Goal: Answer question/provide support: Share knowledge or assist other users

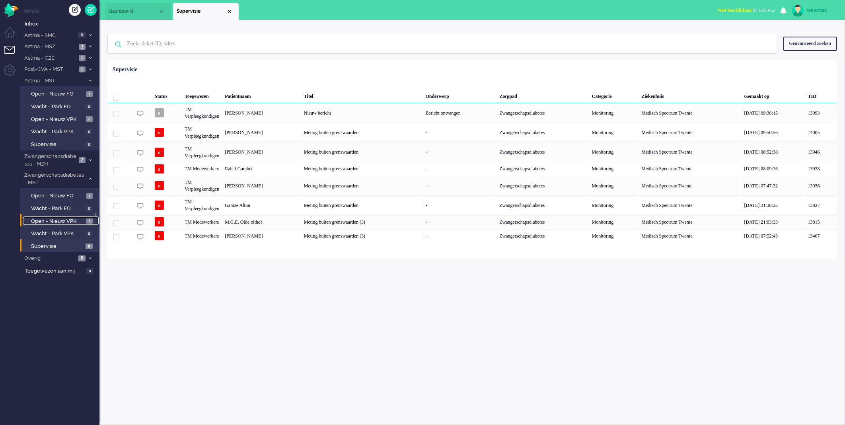
click at [80, 216] on link "Open - Nieuw VPK 1" at bounding box center [61, 220] width 76 height 9
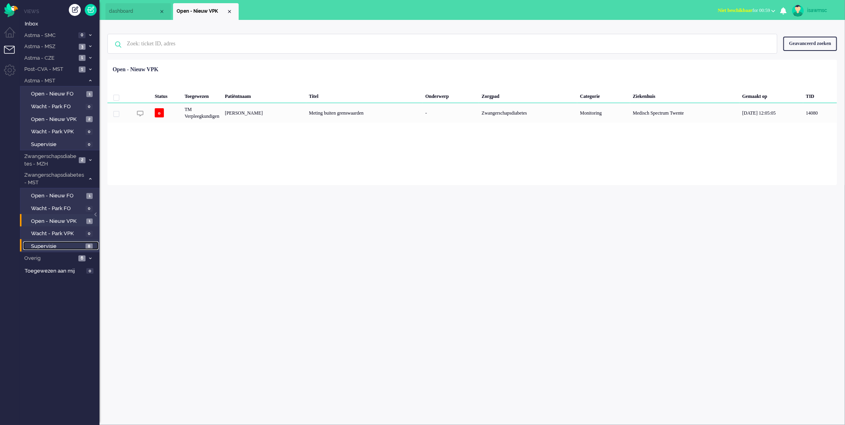
click at [82, 243] on span "Supervisie" at bounding box center [57, 247] width 53 height 8
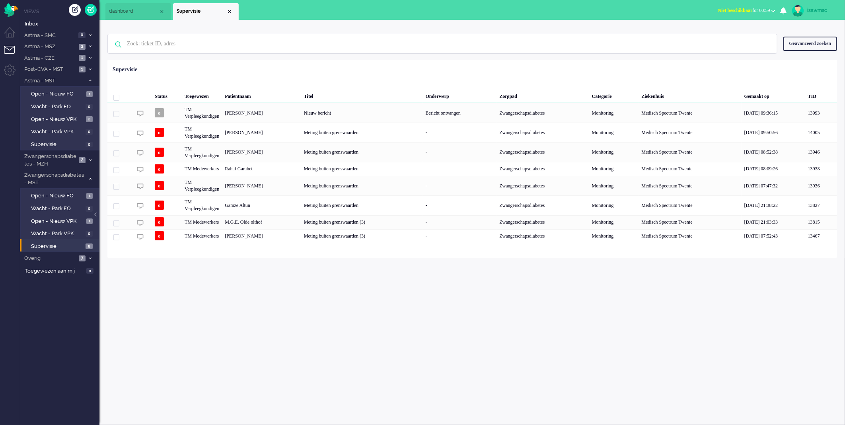
click at [311, 74] on div "Geselecteerd 0 Set Status: open pending holding solved Verwijder Selecteer... U…" at bounding box center [472, 80] width 730 height 16
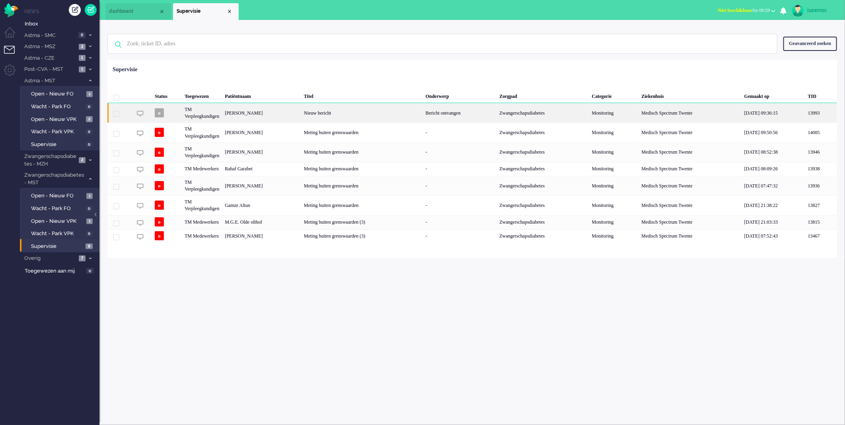
click at [285, 117] on div "[PERSON_NAME]" at bounding box center [261, 112] width 79 height 19
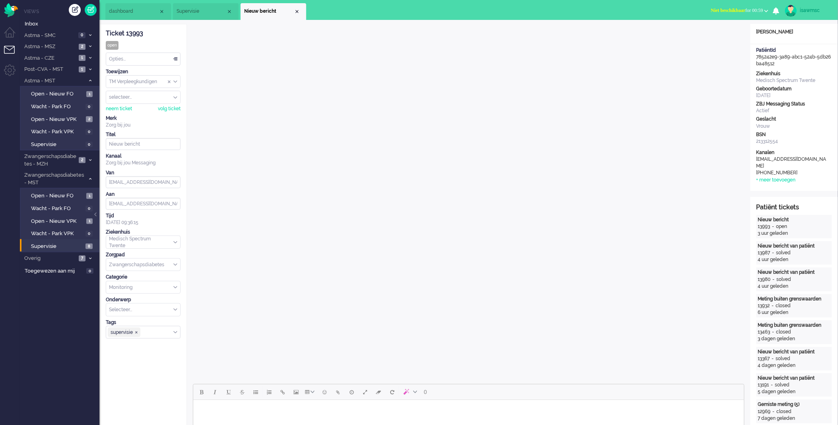
click at [328, 12] on ul "dashboard Supervisie" at bounding box center [391, 10] width 572 height 20
click at [294, 10] on div "Close tab" at bounding box center [297, 11] width 6 height 6
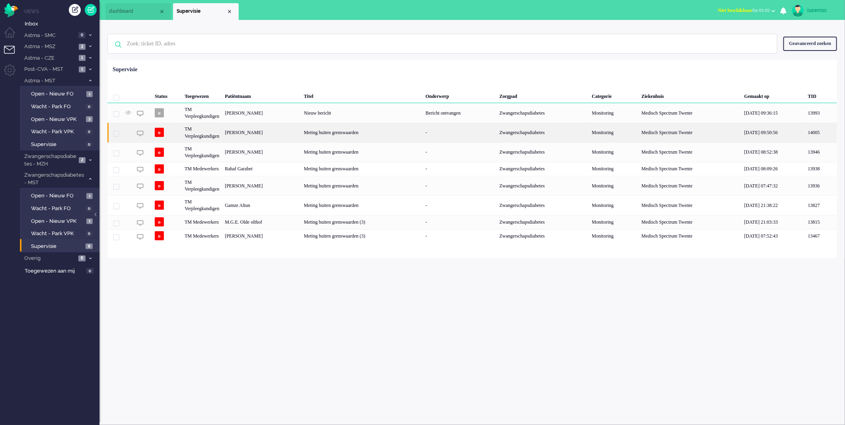
click at [294, 133] on div "[PERSON_NAME]" at bounding box center [261, 132] width 79 height 19
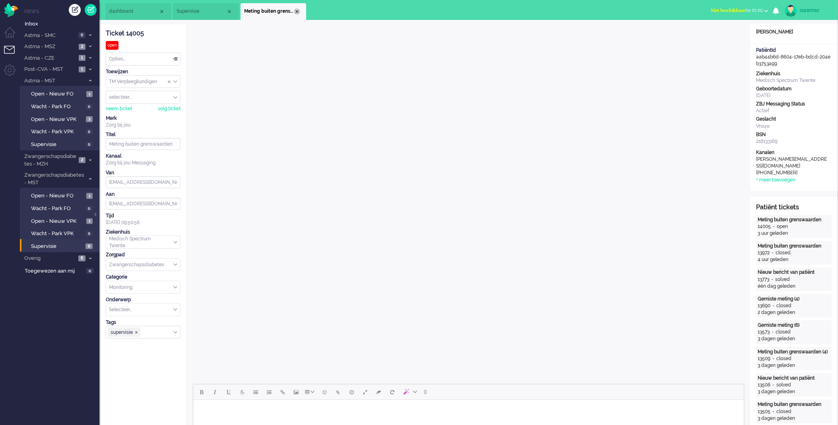
click at [296, 11] on div "Close tab" at bounding box center [297, 11] width 6 height 6
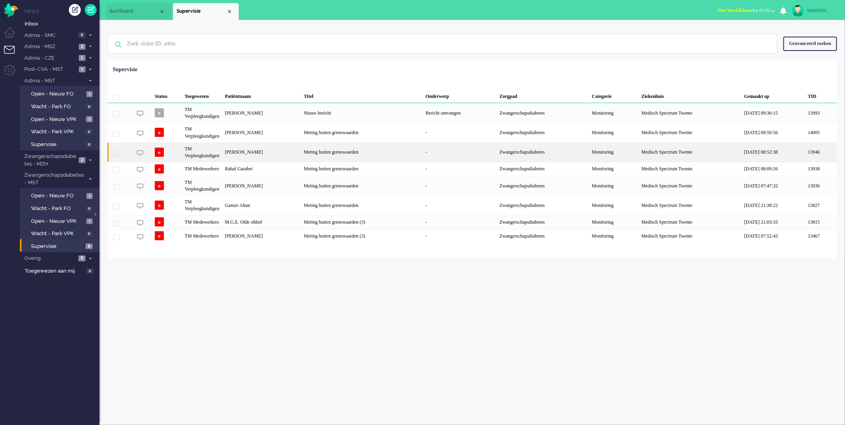
click at [290, 153] on div "[PERSON_NAME]" at bounding box center [261, 151] width 79 height 19
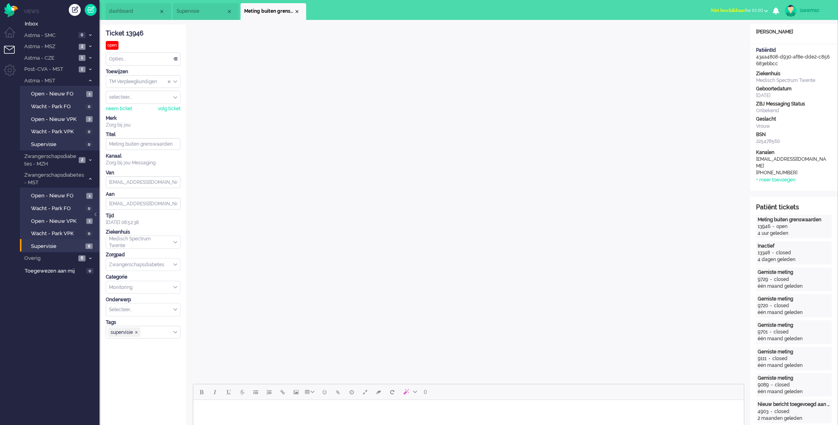
click at [293, 11] on span "Meting buiten grenswaarden" at bounding box center [269, 11] width 50 height 7
click at [295, 11] on div "Close tab" at bounding box center [297, 11] width 6 height 6
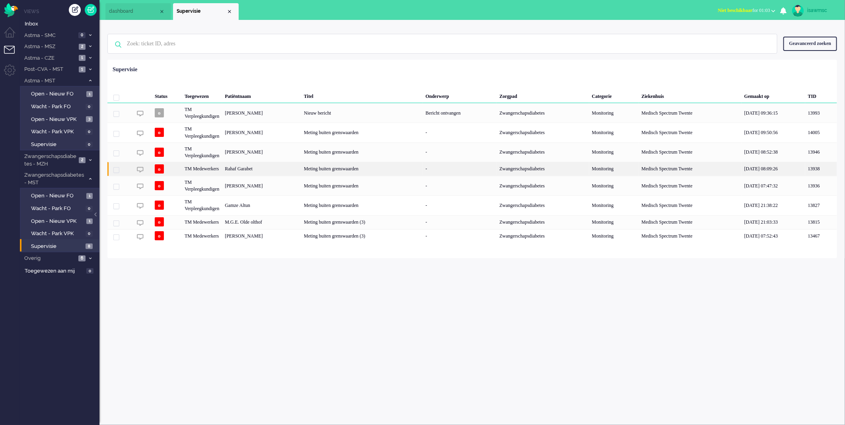
click at [300, 168] on div "Rahaf Garabet" at bounding box center [261, 169] width 79 height 14
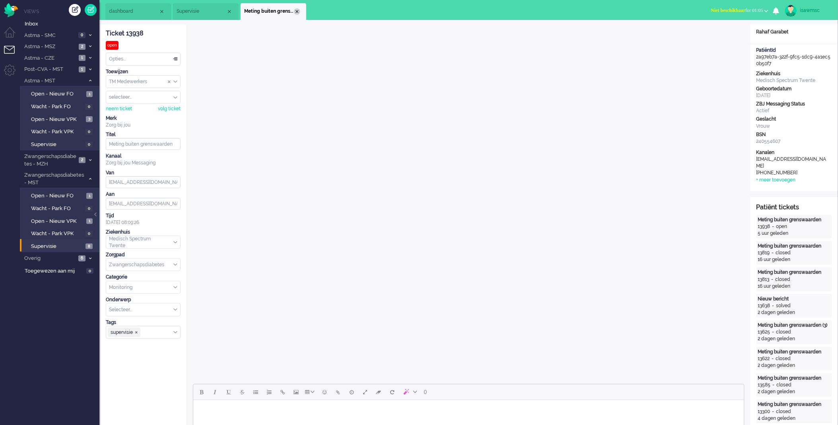
click at [295, 10] on div "Close tab" at bounding box center [297, 11] width 6 height 6
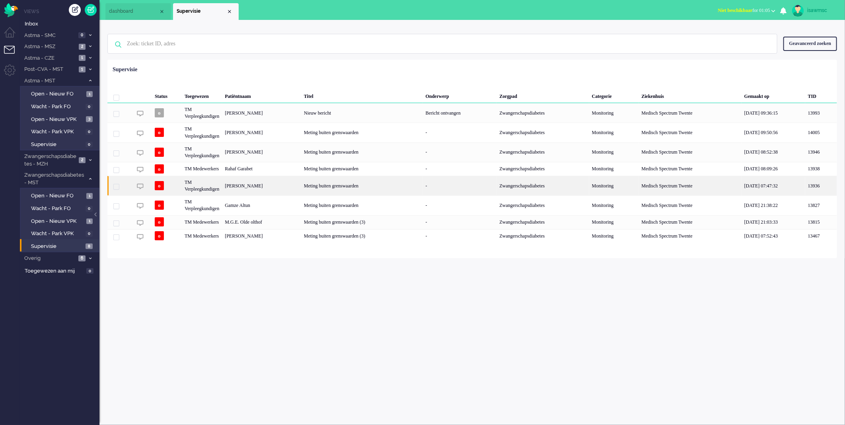
click at [301, 189] on div "[PERSON_NAME]" at bounding box center [261, 185] width 79 height 19
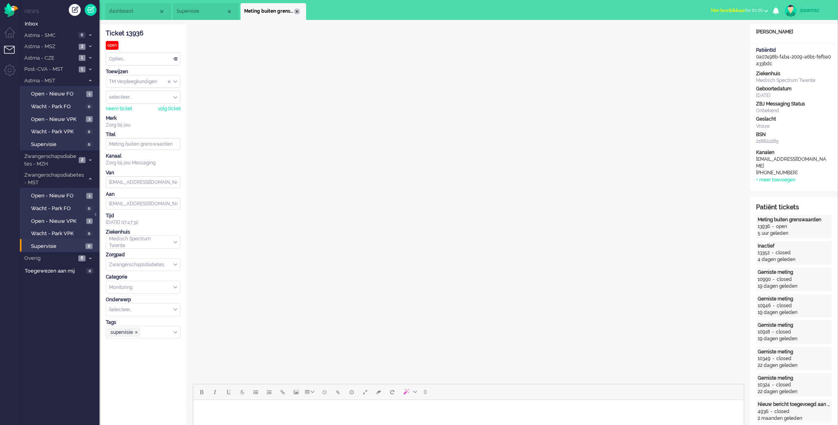
click at [299, 11] on div "Close tab" at bounding box center [297, 11] width 6 height 6
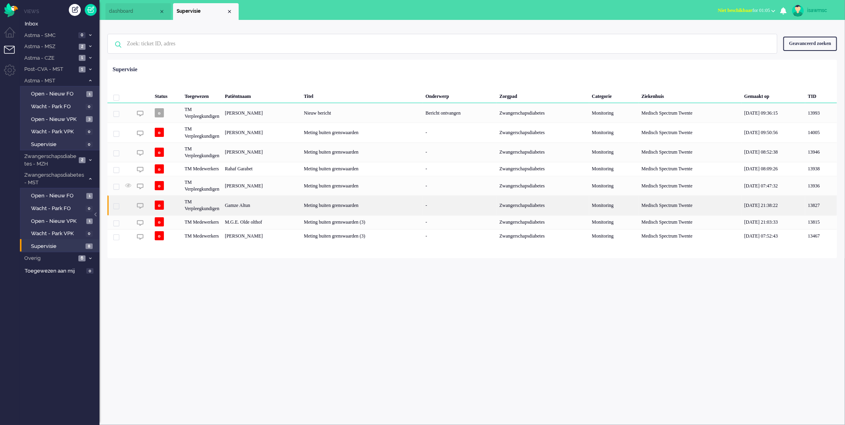
click at [301, 204] on div "Gamze Altun" at bounding box center [261, 204] width 79 height 19
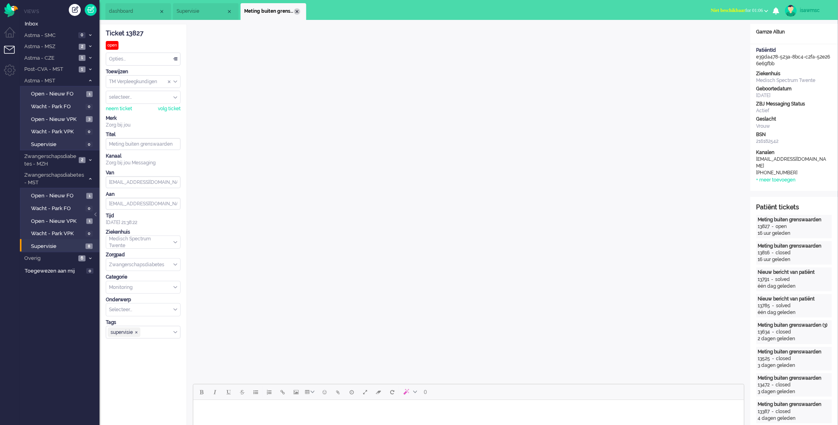
click at [296, 11] on div "Close tab" at bounding box center [297, 11] width 6 height 6
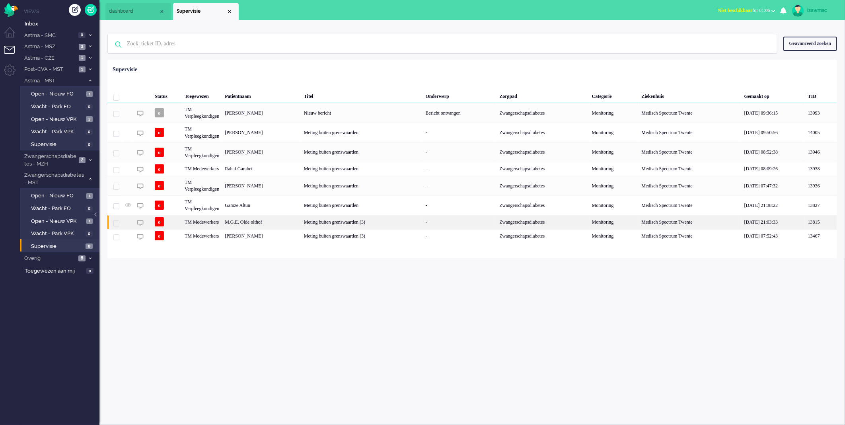
click at [301, 224] on div "M.G.E. Olde olthof" at bounding box center [261, 222] width 79 height 14
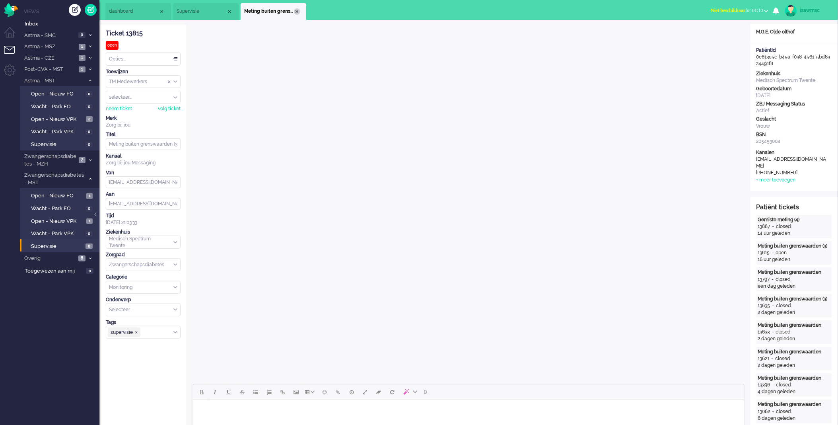
click at [297, 11] on div "Close tab" at bounding box center [297, 11] width 6 height 6
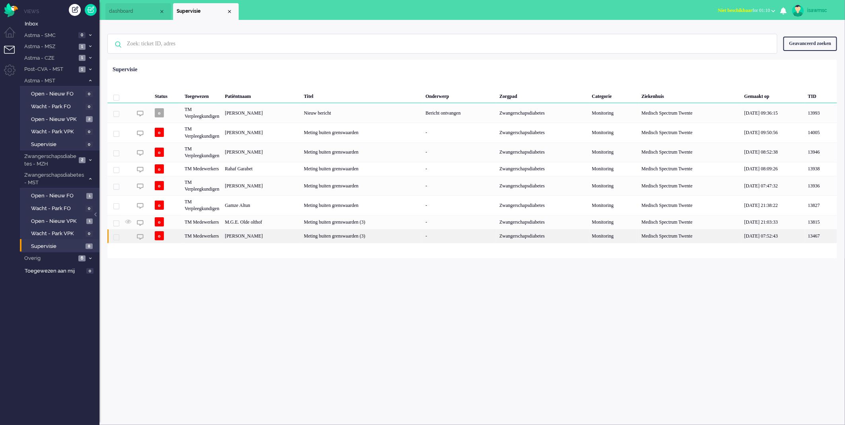
click at [301, 234] on div "[PERSON_NAME]" at bounding box center [261, 236] width 79 height 14
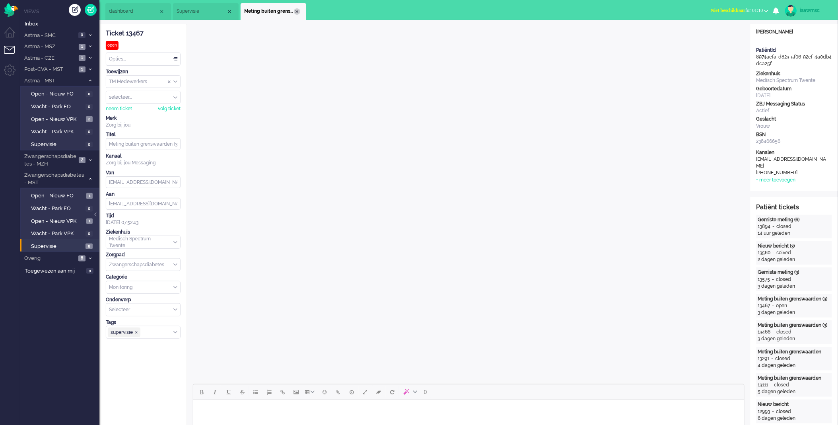
click at [296, 11] on div "Close tab" at bounding box center [297, 11] width 6 height 6
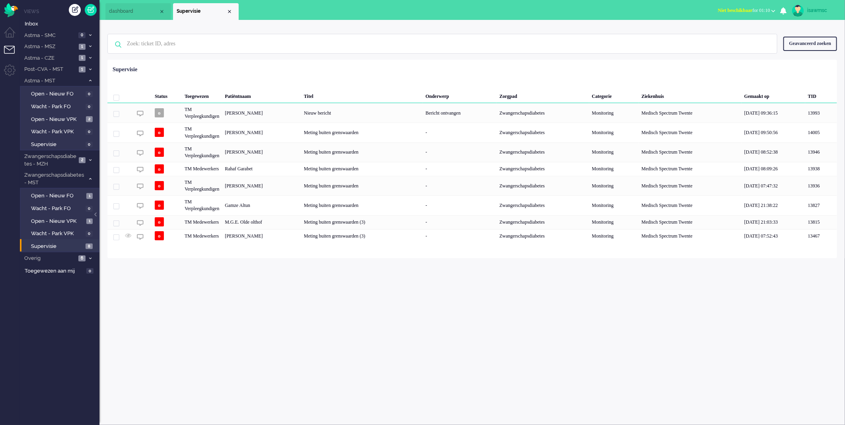
click at [293, 69] on div "Status Toegewezen Patiëntnaam Titel Onderwerp Zorgpad Categorie Ziekenhuis Gema…" at bounding box center [472, 152] width 730 height 181
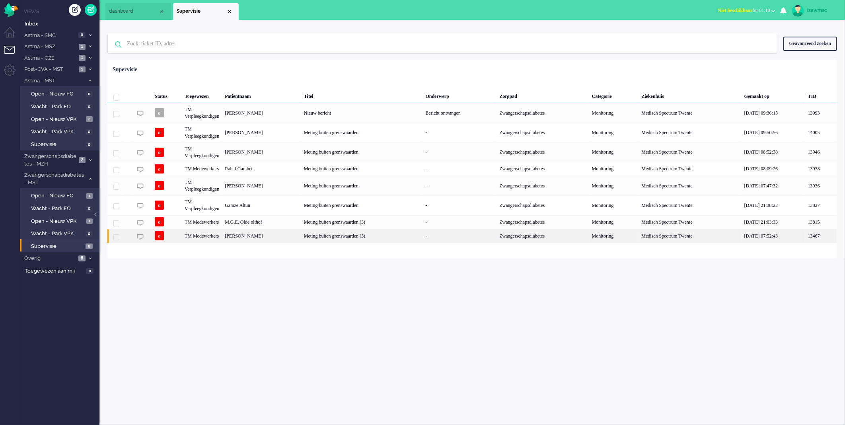
click at [240, 238] on div "[PERSON_NAME]" at bounding box center [261, 236] width 79 height 14
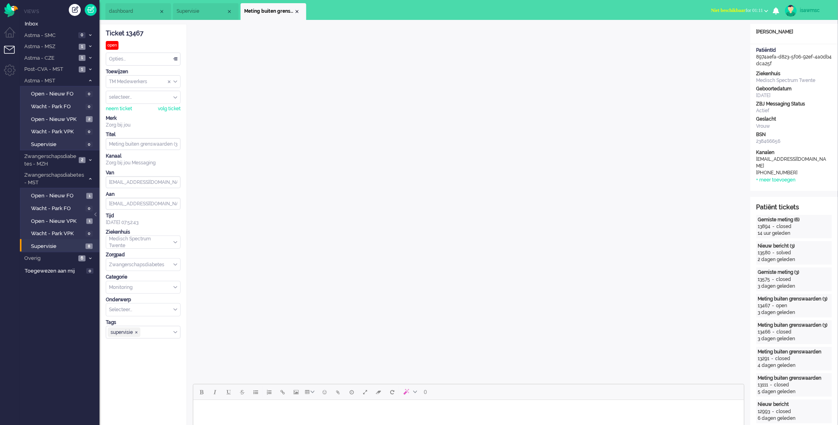
click at [726, 6] on button "Niet beschikbaar for 01:11" at bounding box center [740, 11] width 67 height 12
click at [722, 34] on label "Online" at bounding box center [735, 35] width 63 height 7
click at [298, 12] on div "Close tab" at bounding box center [297, 11] width 6 height 6
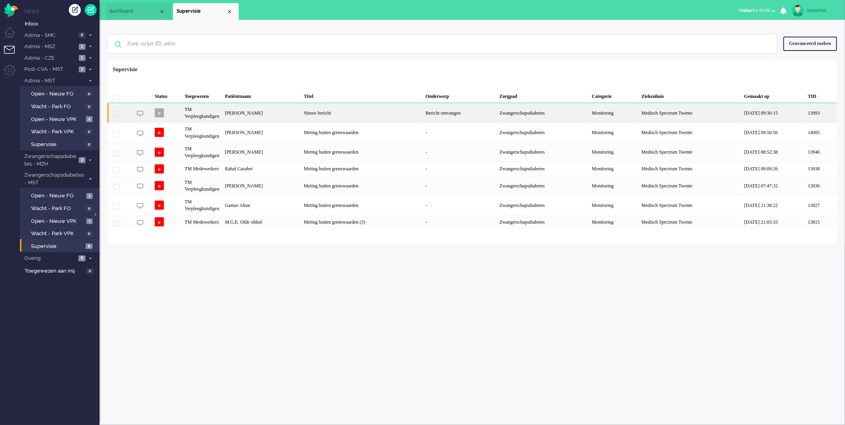
click at [258, 111] on div "[PERSON_NAME]" at bounding box center [261, 112] width 79 height 19
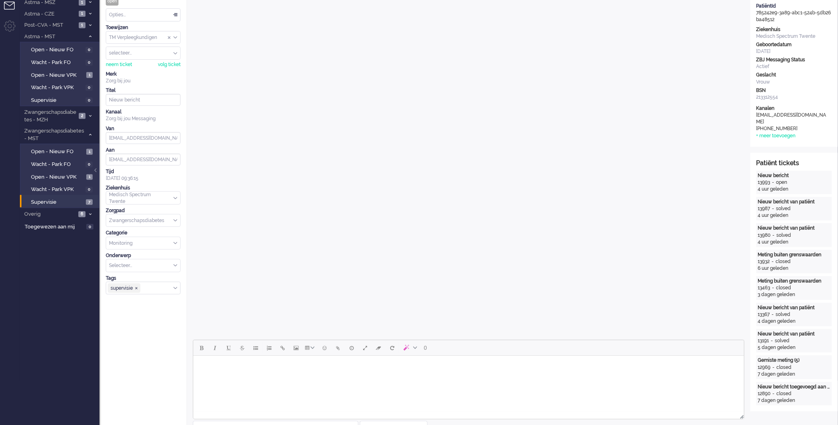
scroll to position [177, 0]
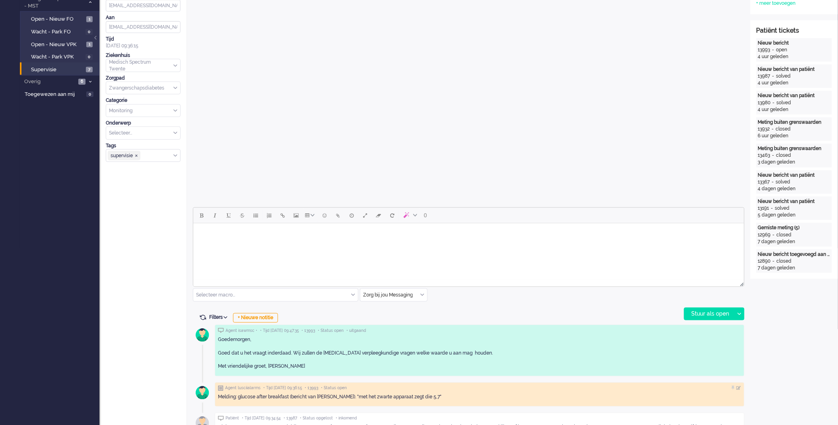
click at [236, 243] on html at bounding box center [468, 233] width 551 height 20
click at [702, 312] on div "Stuur als open" at bounding box center [710, 314] width 50 height 12
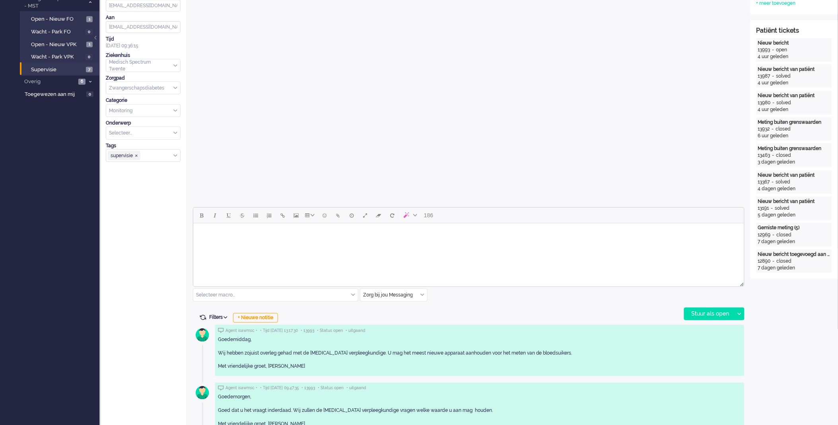
scroll to position [0, 0]
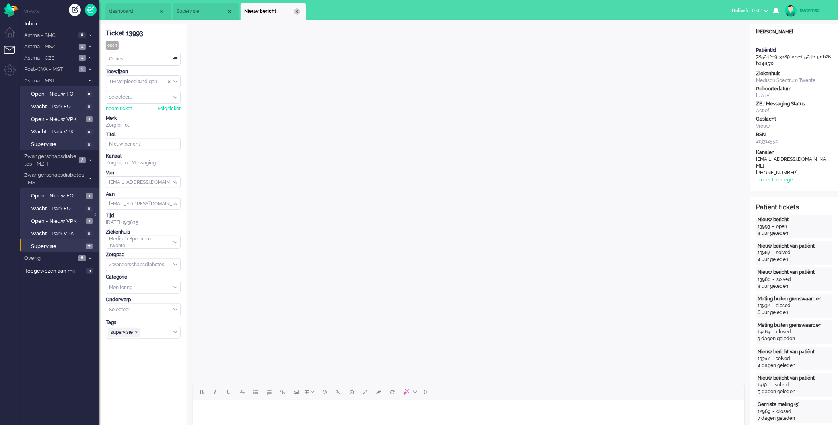
click at [297, 10] on div "Close tab" at bounding box center [297, 11] width 6 height 6
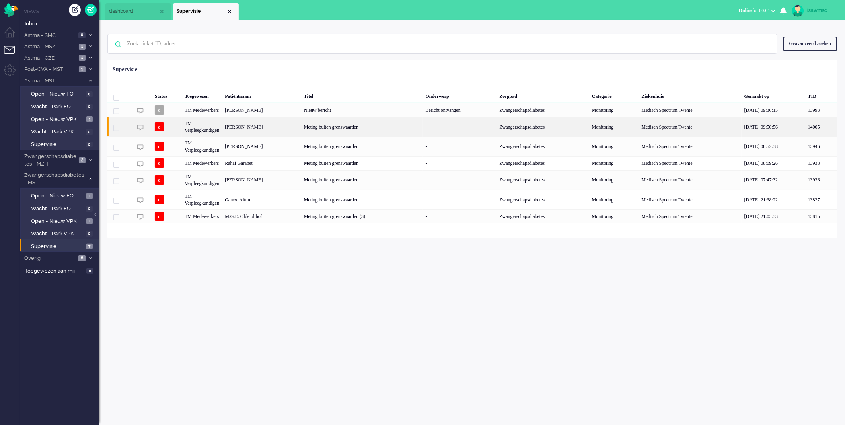
click at [293, 129] on div "[PERSON_NAME]" at bounding box center [261, 126] width 79 height 19
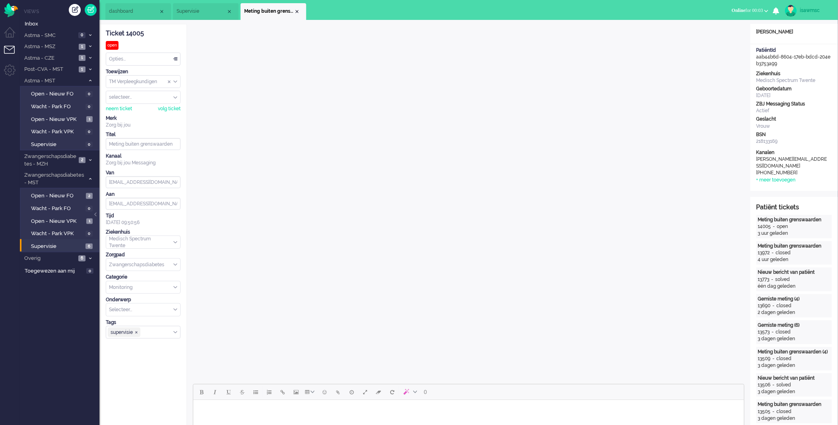
scroll to position [177, 0]
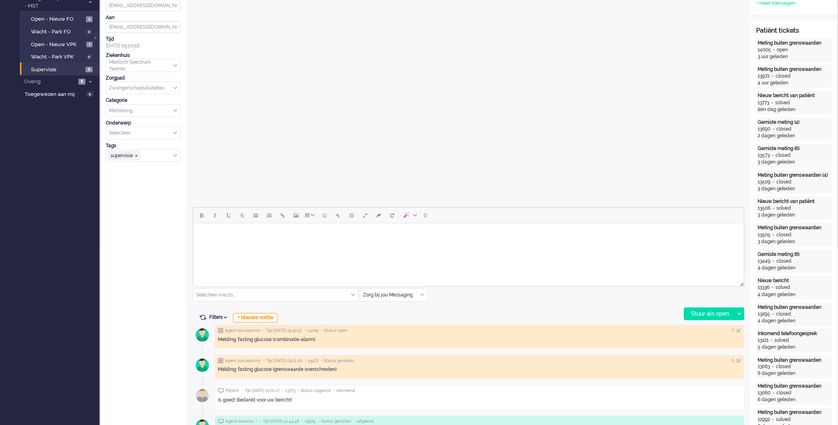
click at [426, 297] on input "text" at bounding box center [393, 295] width 67 height 12
click at [409, 320] on li "uitgaand telefoon" at bounding box center [393, 319] width 67 height 12
click at [711, 316] on div "Stuur als open" at bounding box center [710, 314] width 50 height 12
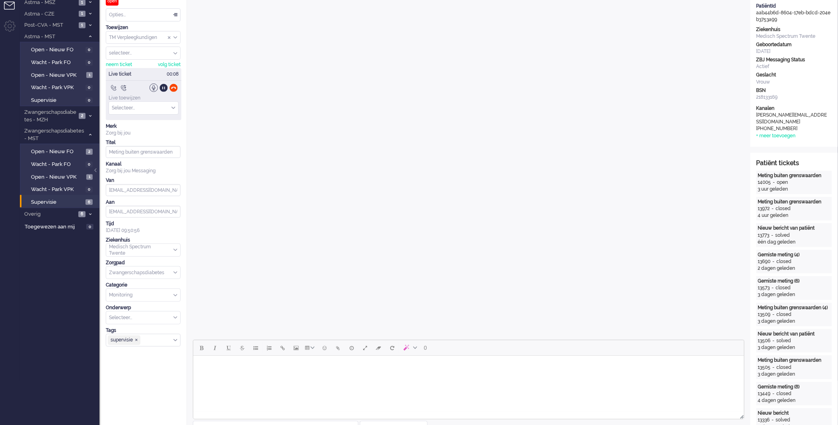
scroll to position [0, 0]
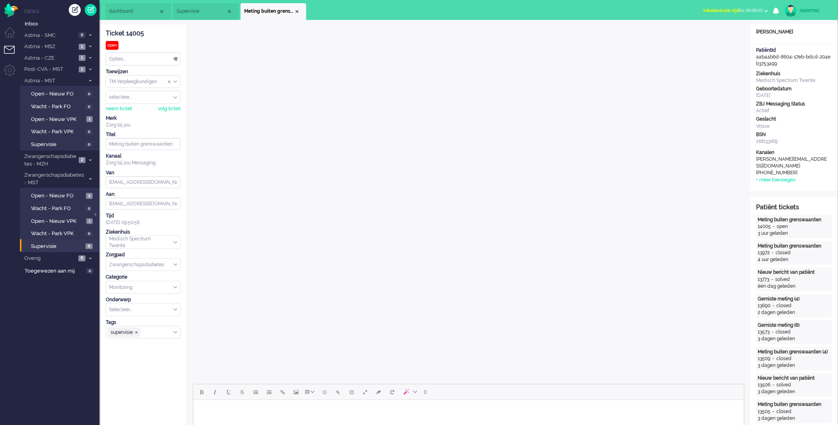
click at [742, 11] on span "Administratie tijd for 00:00:05" at bounding box center [733, 11] width 60 height 6
click at [710, 33] on label "Online" at bounding box center [735, 35] width 63 height 7
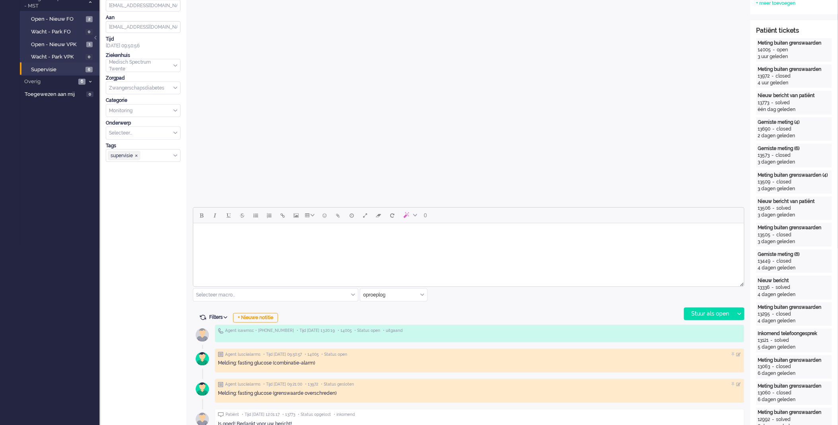
scroll to position [309, 0]
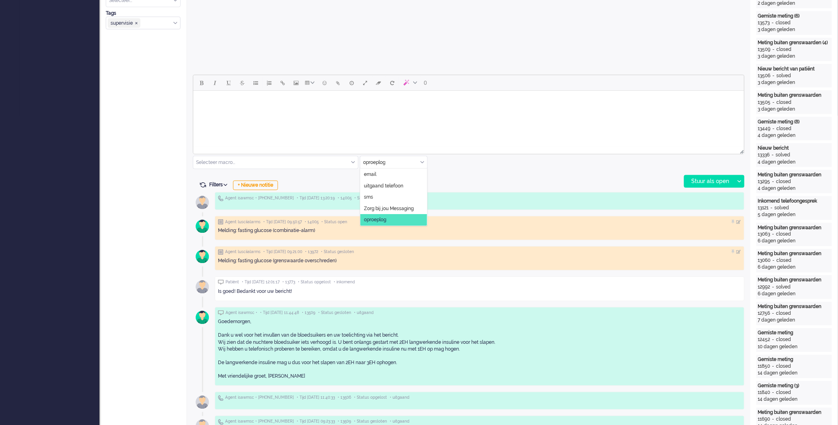
click at [425, 162] on input "text" at bounding box center [393, 162] width 67 height 12
click at [387, 207] on span "Zorg bij jou Messaging" at bounding box center [389, 208] width 50 height 7
click at [377, 111] on html at bounding box center [468, 101] width 551 height 20
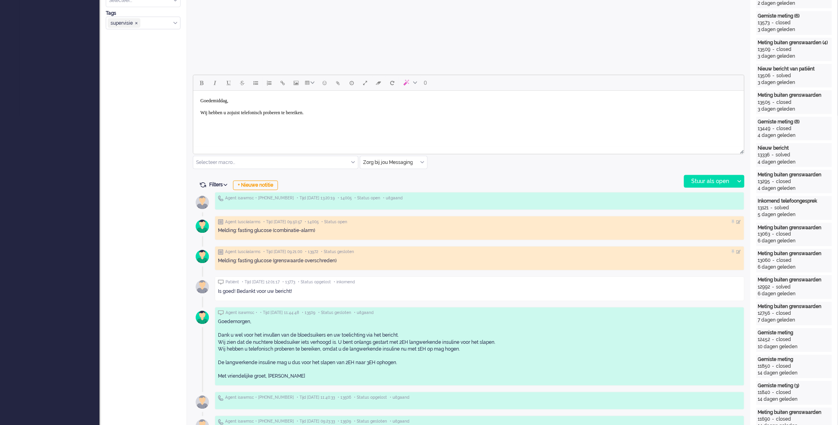
scroll to position [221, 0]
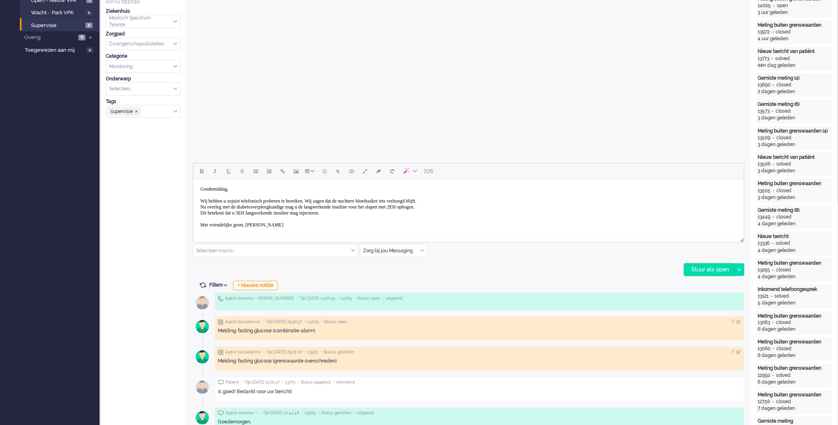
click at [719, 273] on div "Stuur als open" at bounding box center [710, 270] width 50 height 12
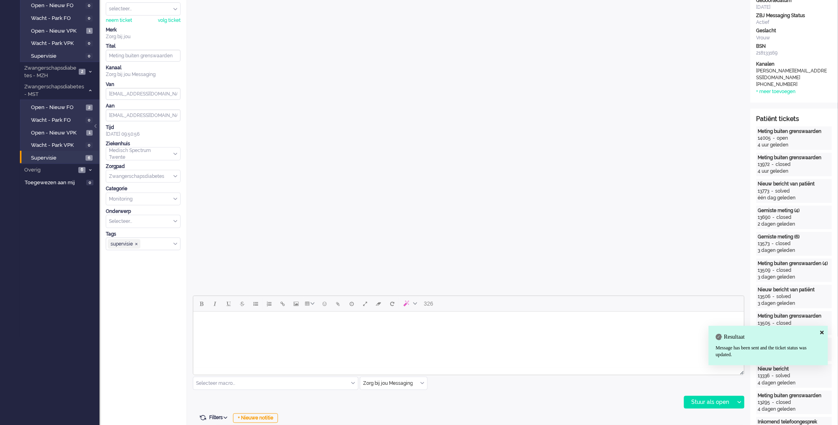
scroll to position [0, 0]
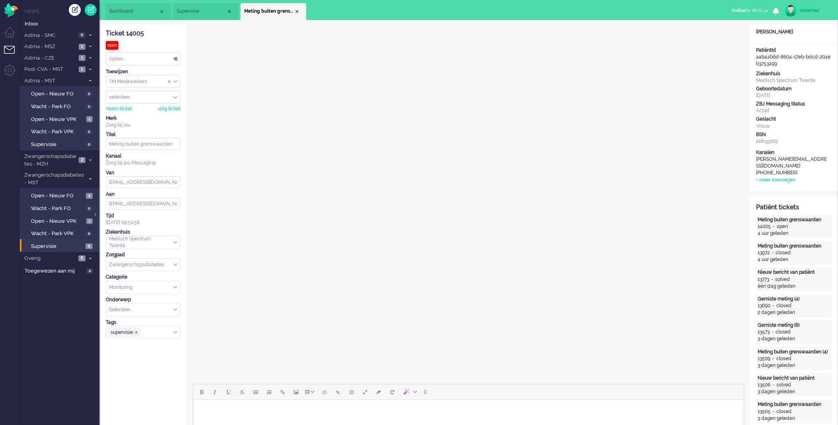
click at [299, 12] on div "Close tab" at bounding box center [297, 11] width 6 height 6
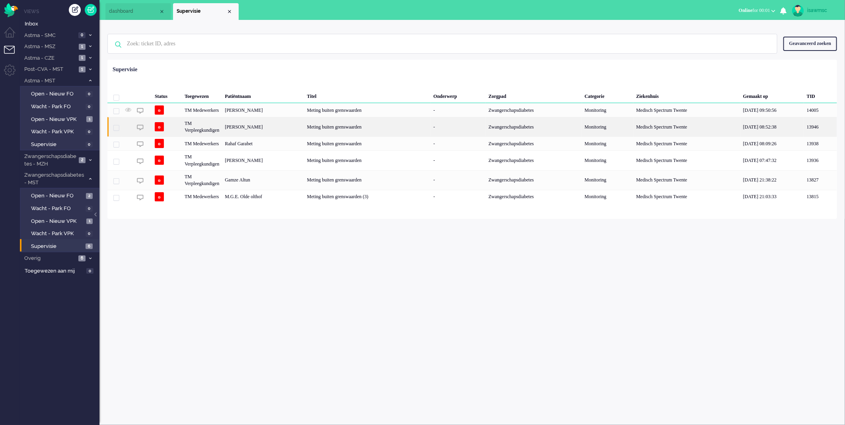
click at [296, 126] on div "[PERSON_NAME]" at bounding box center [263, 126] width 82 height 19
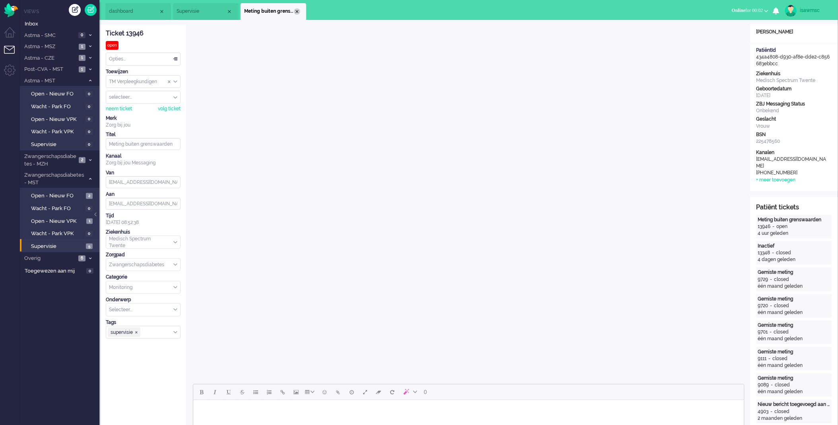
click at [298, 13] on div "Close tab" at bounding box center [297, 11] width 6 height 6
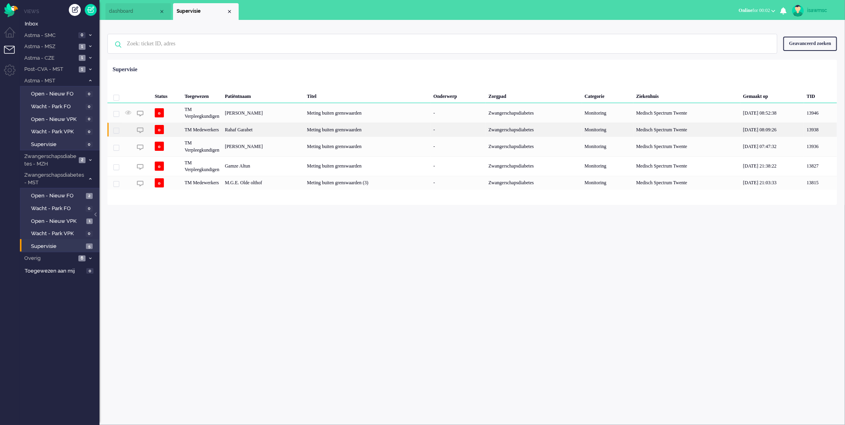
click at [283, 131] on div "Rahaf Garabet" at bounding box center [263, 130] width 82 height 14
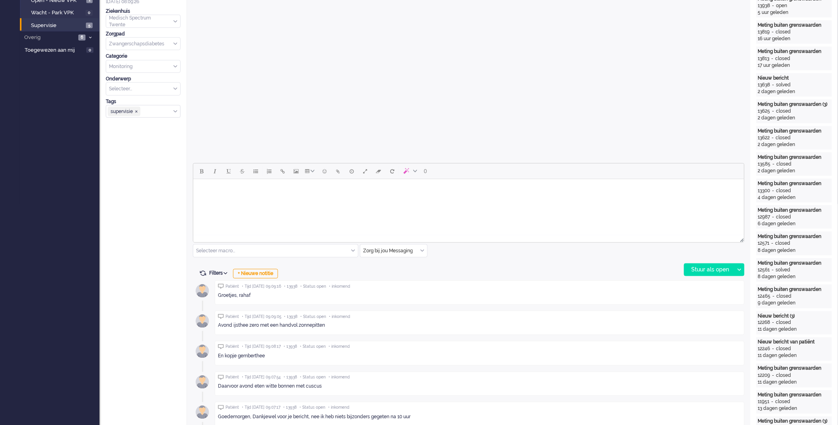
scroll to position [265, 0]
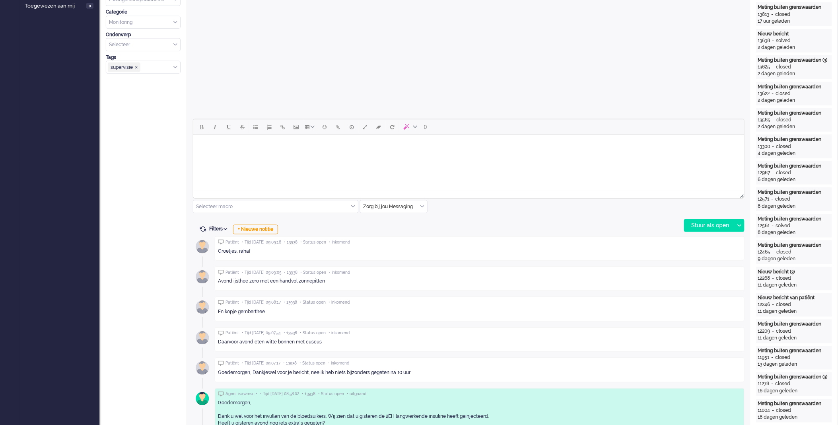
click at [263, 155] on html at bounding box center [468, 145] width 551 height 20
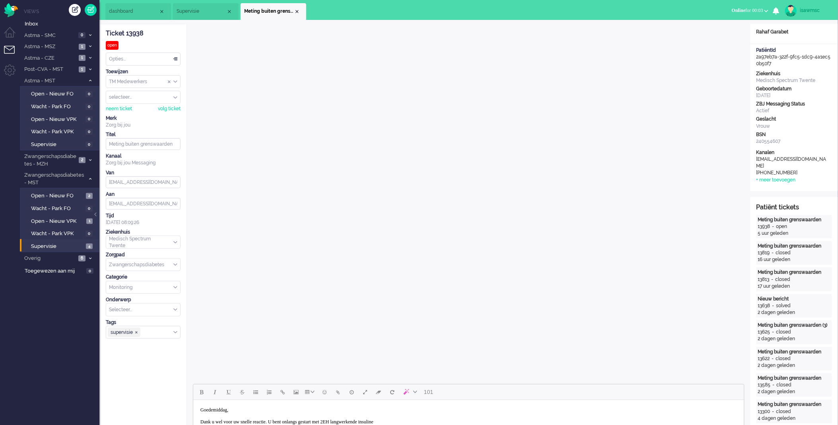
scroll to position [177, 0]
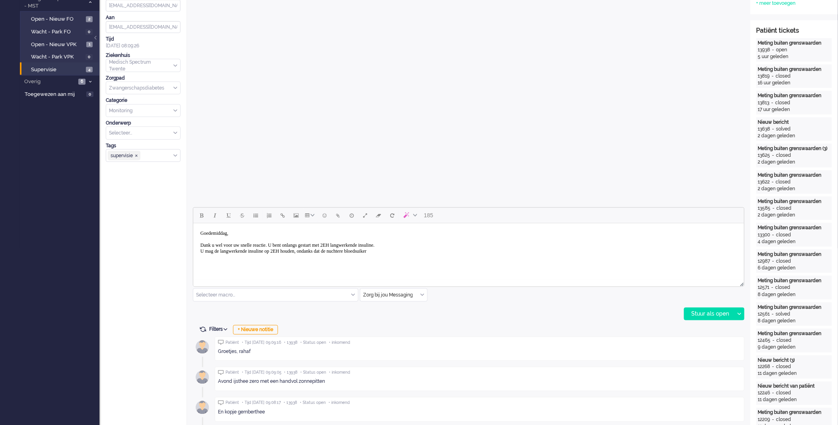
click at [282, 249] on body "Goedemiddag, Dank u wel voor uw snelle reactie. U bent onlangs gestart met 2EH …" at bounding box center [468, 242] width 545 height 32
click at [435, 250] on body "Goedemiddag, Dank u wel voor uw snelle reactie. U bent onlangs gestart met 2EH …" at bounding box center [468, 242] width 545 height 32
click at [339, 257] on body "Goedemiddag, Dank u wel voor uw snelle reactie. U bent onlangs gestart met 2EH …" at bounding box center [468, 245] width 545 height 38
click at [452, 255] on body "Goedemiddag, Dank u wel voor uw snelle reactie. U bent onlangs gestart met 2EH …" at bounding box center [468, 245] width 545 height 38
click at [709, 311] on div "Stuur als open" at bounding box center [710, 314] width 50 height 12
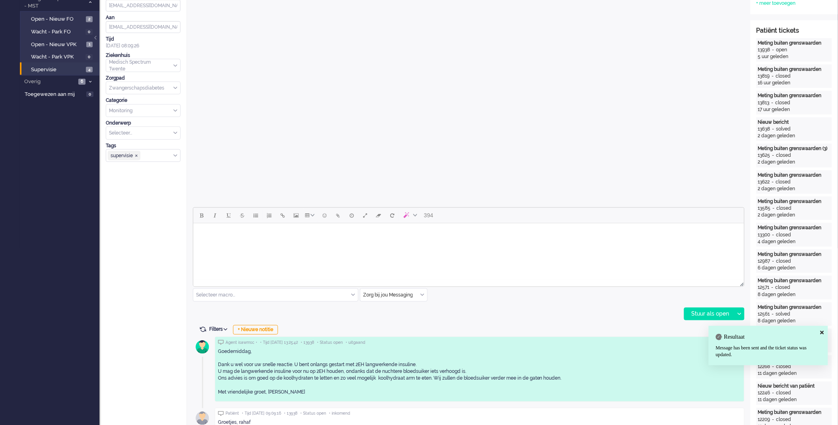
scroll to position [0, 0]
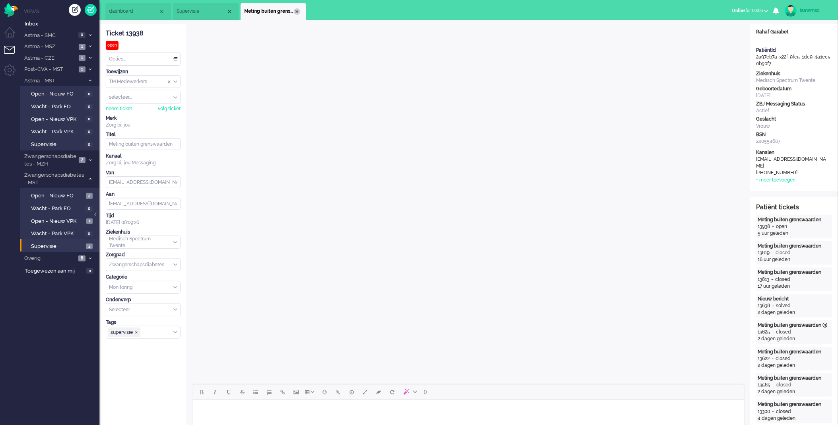
click at [295, 10] on div "Close tab" at bounding box center [297, 11] width 6 height 6
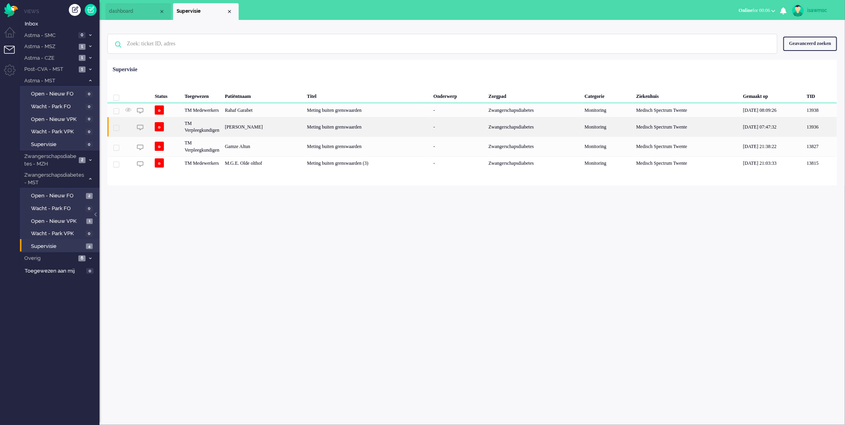
click at [303, 129] on div "[PERSON_NAME]" at bounding box center [263, 126] width 82 height 19
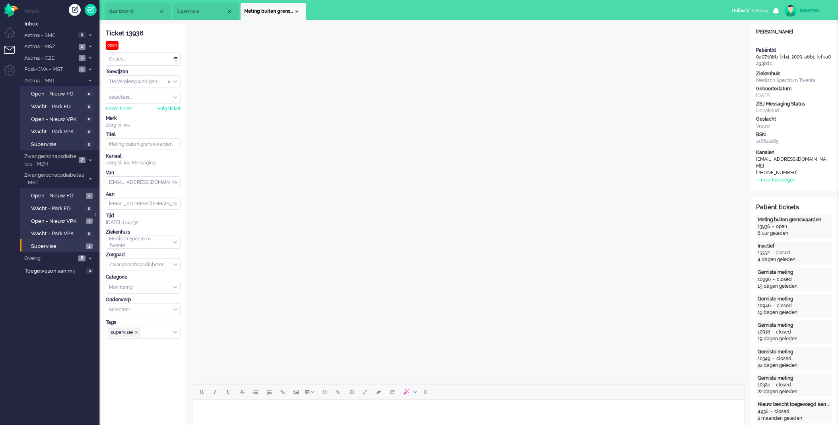
click at [292, 10] on span "Meting buiten grenswaarden" at bounding box center [269, 11] width 50 height 7
click at [297, 11] on div "Close tab" at bounding box center [297, 11] width 6 height 6
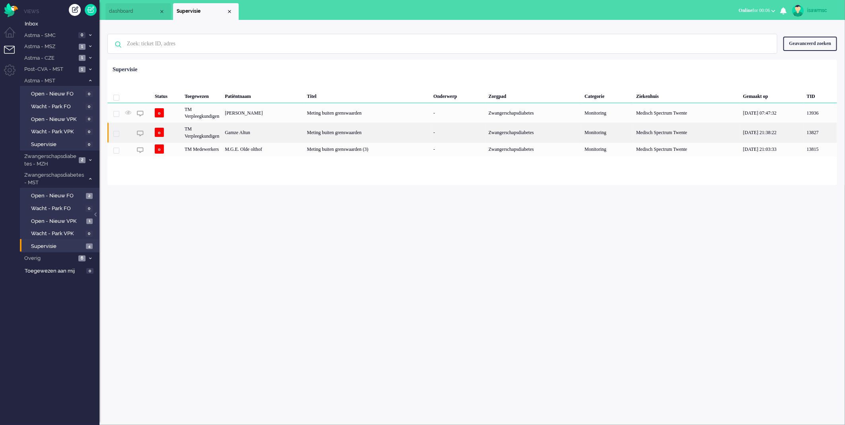
click at [298, 132] on div "Gamze Altun" at bounding box center [263, 132] width 82 height 19
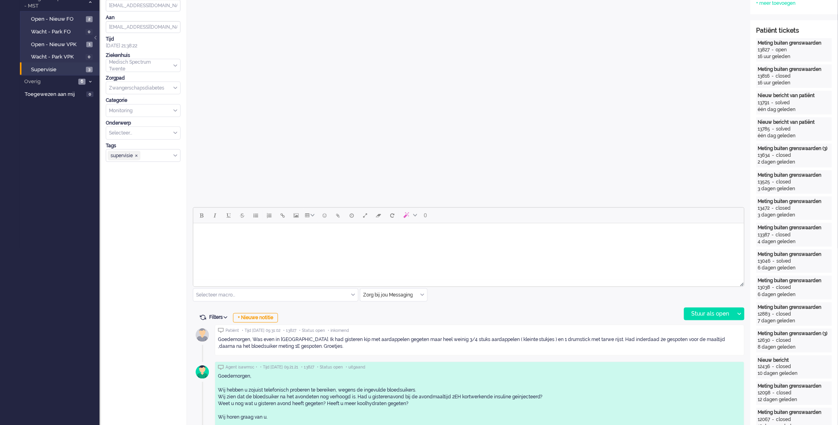
scroll to position [221, 0]
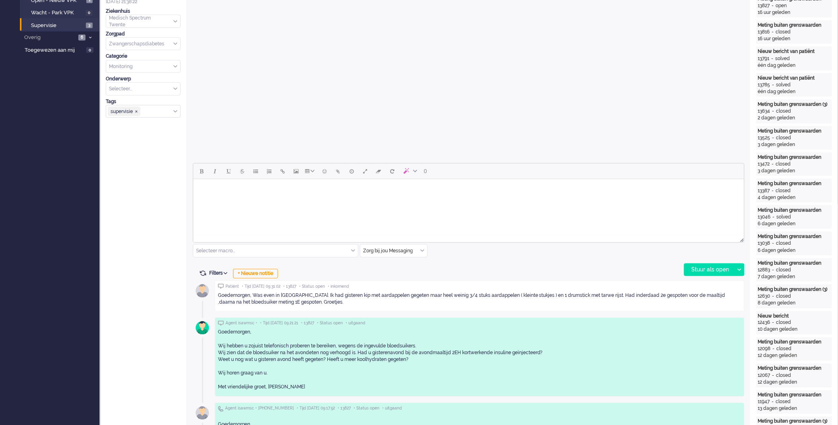
click at [423, 253] on div "Zorg bij jou Messaging" at bounding box center [393, 251] width 67 height 12
click at [403, 273] on span "uitgaand telefoon" at bounding box center [383, 274] width 39 height 7
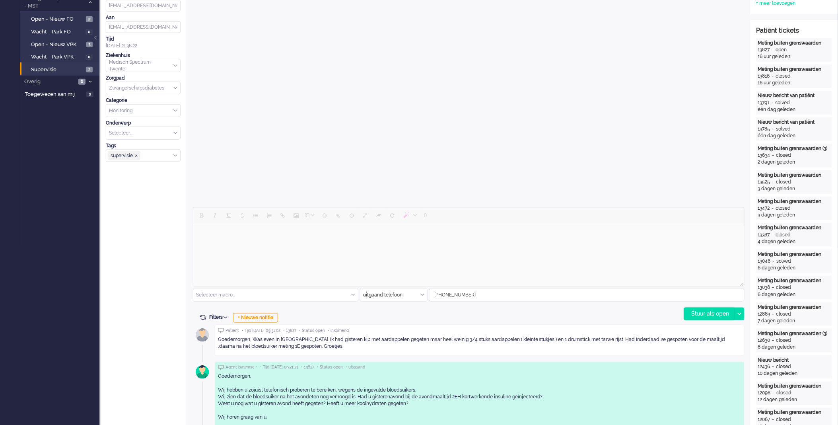
click at [700, 314] on div "Stuur als open" at bounding box center [710, 314] width 50 height 12
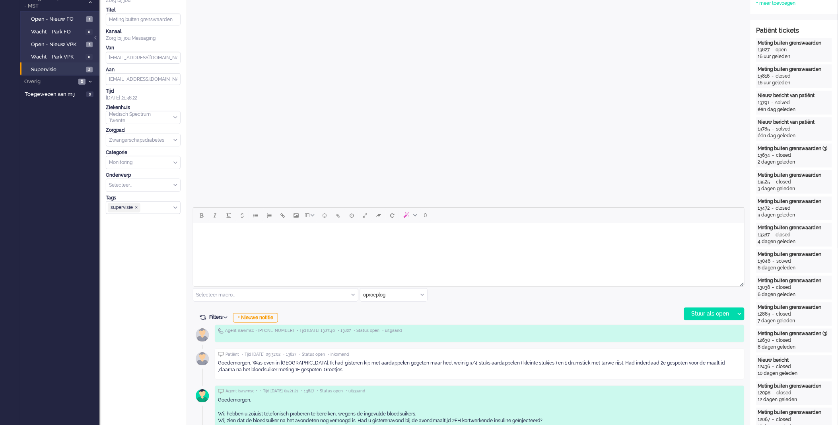
click at [387, 243] on html at bounding box center [468, 233] width 551 height 20
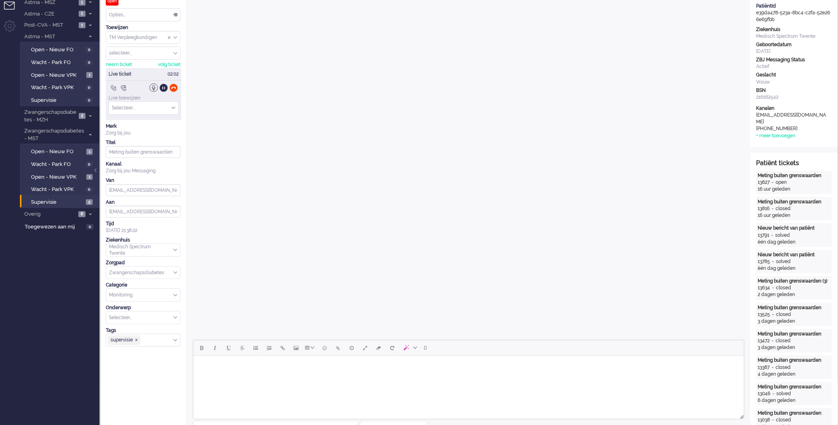
scroll to position [0, 0]
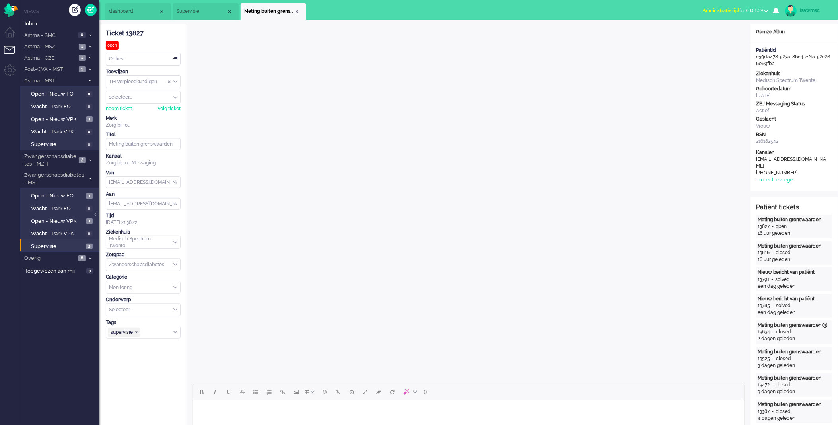
click at [734, 13] on span "Administratie tijd for 00:01:59" at bounding box center [733, 11] width 60 height 6
click at [717, 34] on label "Online" at bounding box center [735, 35] width 63 height 7
click at [300, 10] on div "Close tab" at bounding box center [297, 11] width 6 height 6
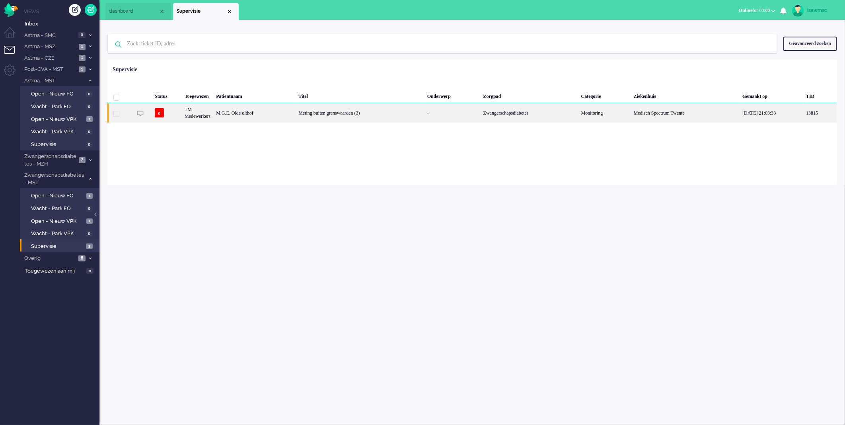
click at [251, 114] on div "M.G.E. Olde olthof" at bounding box center [254, 112] width 82 height 19
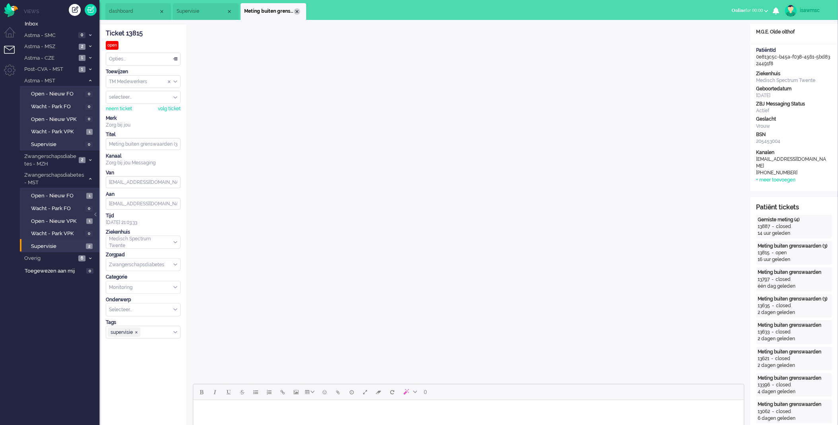
click at [298, 11] on div "Close tab" at bounding box center [297, 11] width 6 height 6
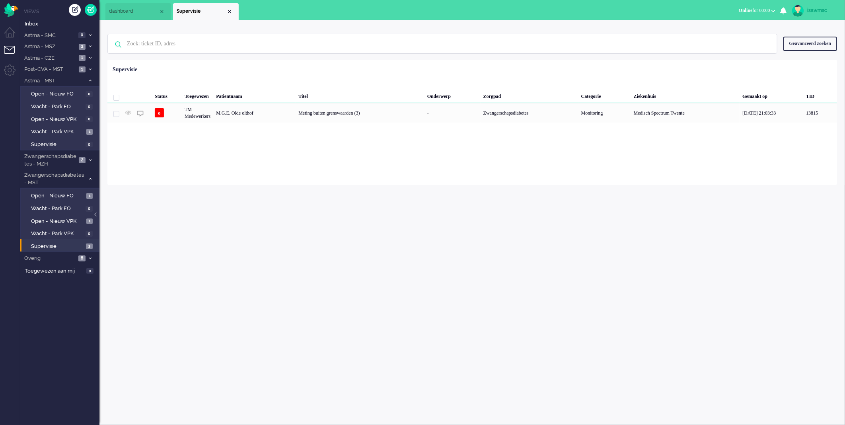
click at [292, 184] on div "Loading... Status Toegewezen Patiëntnaam Titel Onderwerp Zorgpad Categorie Ziek…" at bounding box center [472, 122] width 730 height 125
click at [81, 218] on span "Open - Nieuw VPK" at bounding box center [57, 222] width 53 height 8
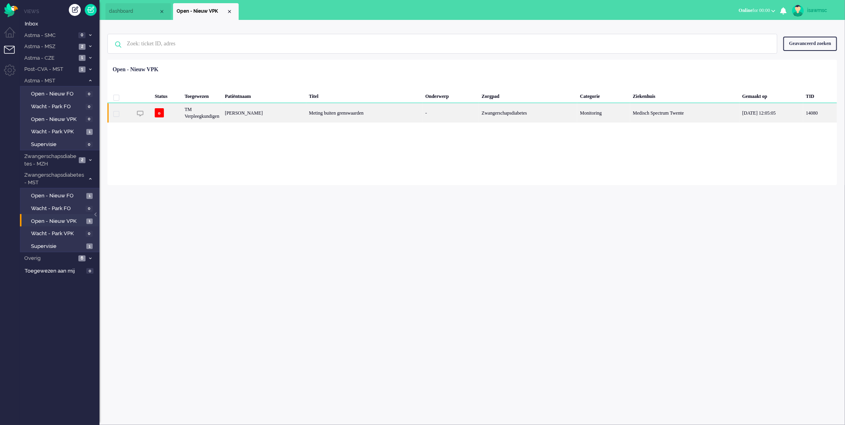
click at [306, 121] on div "[PERSON_NAME]" at bounding box center [264, 112] width 84 height 19
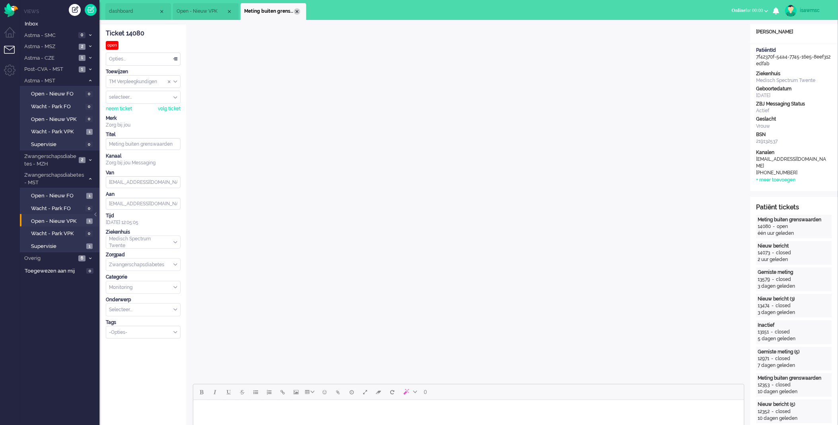
click at [299, 12] on div "Close tab" at bounding box center [297, 11] width 6 height 6
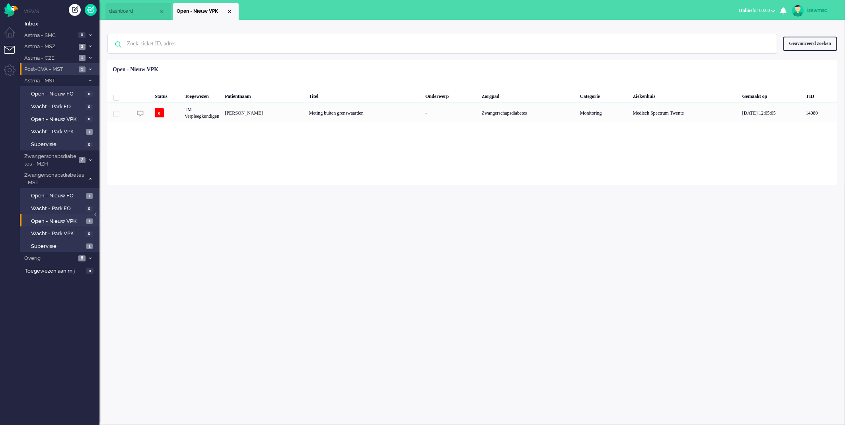
click at [78, 70] on li "Post-CVA - MST 1" at bounding box center [60, 69] width 80 height 12
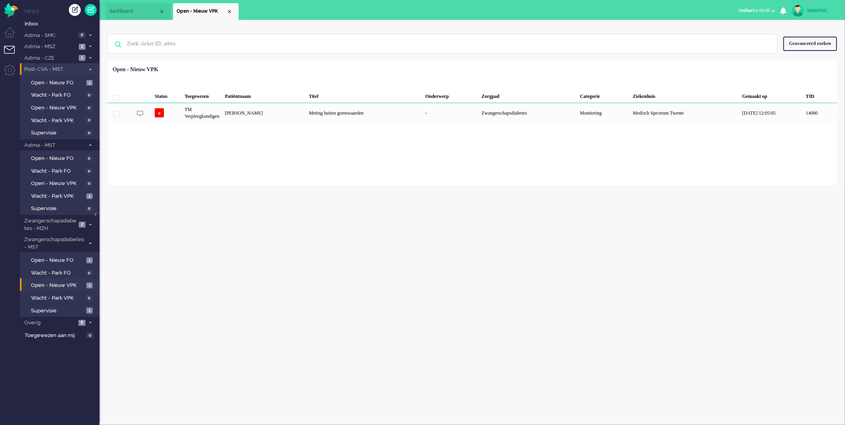
click at [78, 70] on span "Post-CVA - MST" at bounding box center [54, 70] width 62 height 8
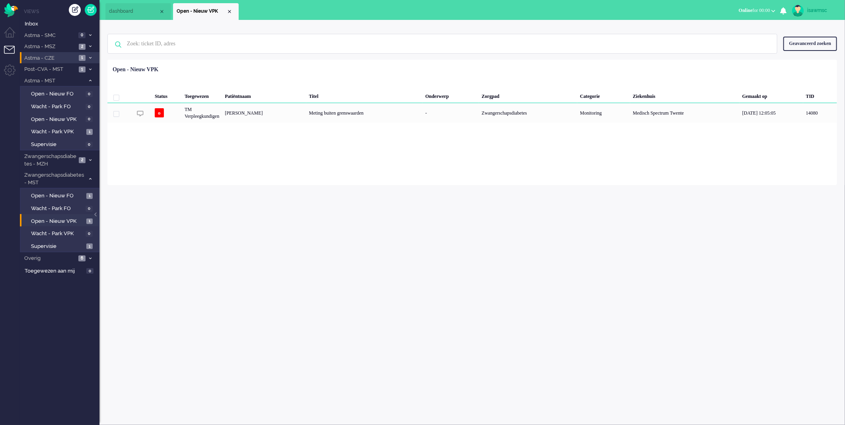
click at [78, 56] on li "Astma - CZE 1" at bounding box center [60, 58] width 80 height 12
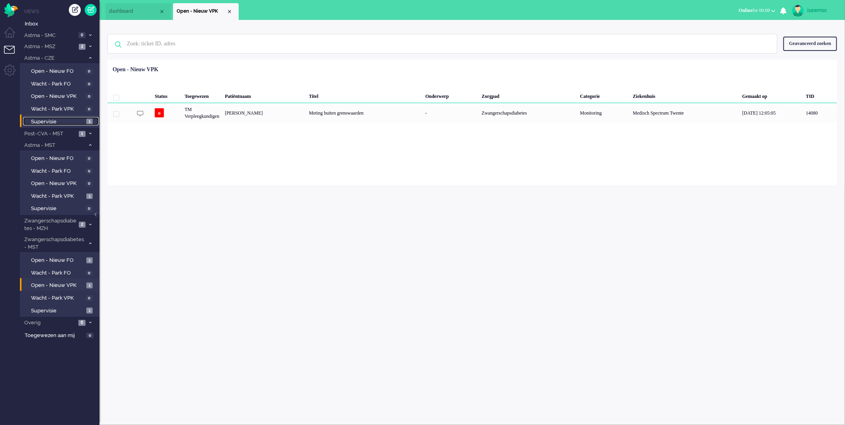
click at [76, 117] on link "Supervisie 1" at bounding box center [61, 121] width 76 height 9
click at [74, 58] on span "Astma - CZE" at bounding box center [54, 59] width 62 height 8
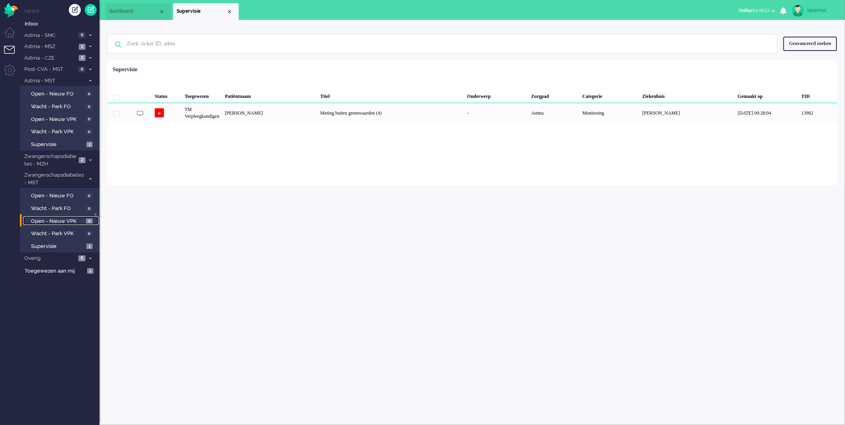
click at [74, 219] on span "Open - Nieuw VPK" at bounding box center [57, 222] width 53 height 8
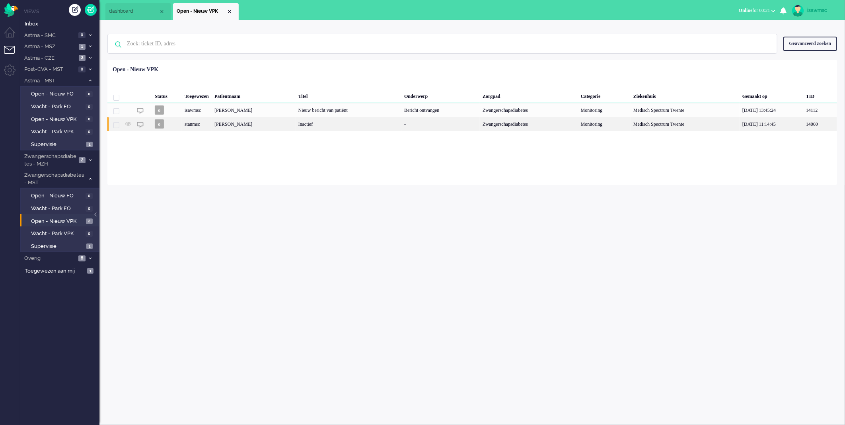
click at [234, 127] on div "[PERSON_NAME]" at bounding box center [254, 124] width 84 height 14
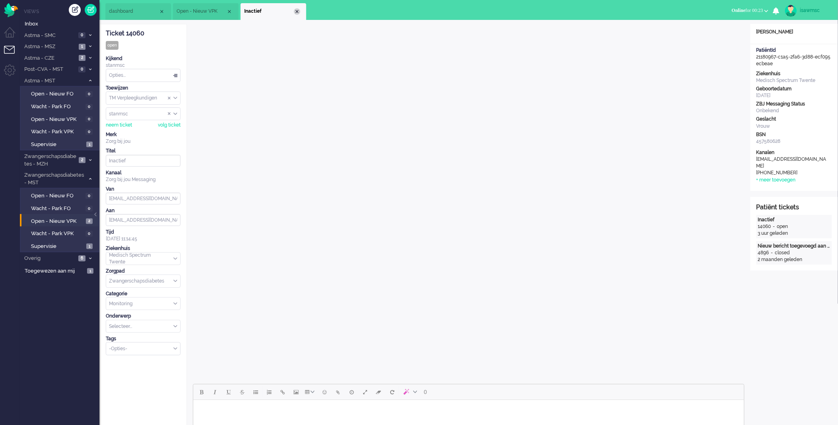
click at [300, 11] on div "Close tab" at bounding box center [297, 11] width 6 height 6
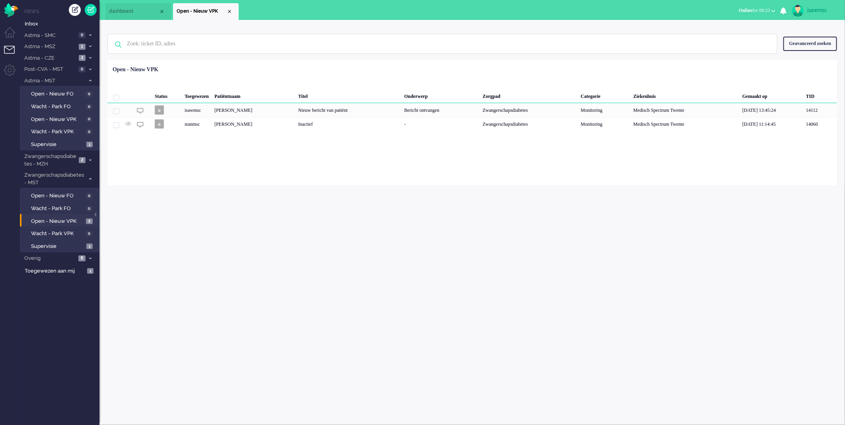
click at [293, 156] on div "Loading... Status Toegewezen Patiëntnaam Titel Onderwerp Zorgpad Categorie Ziek…" at bounding box center [472, 122] width 730 height 125
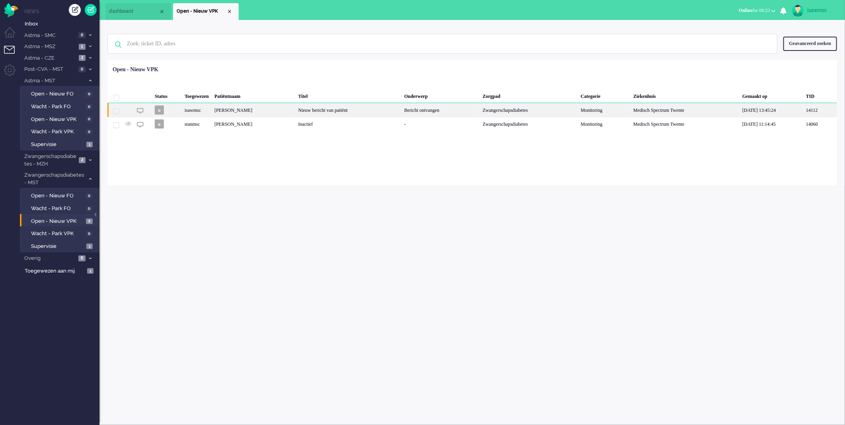
click at [296, 115] on div "Nieuw bericht van patiënt" at bounding box center [349, 110] width 106 height 14
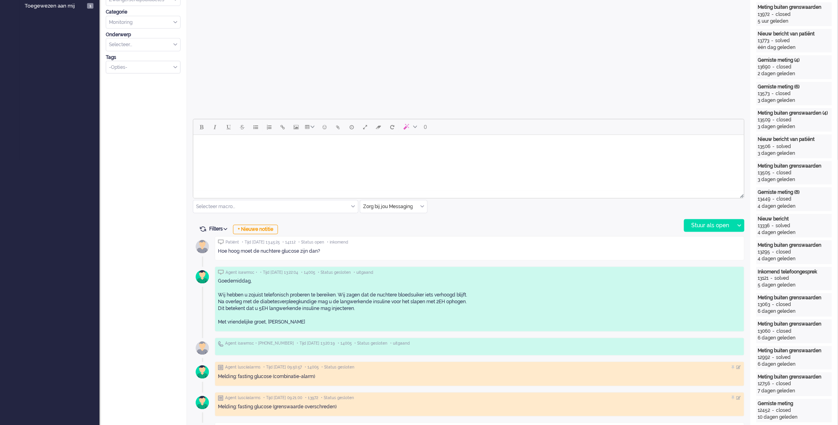
scroll to position [132, 0]
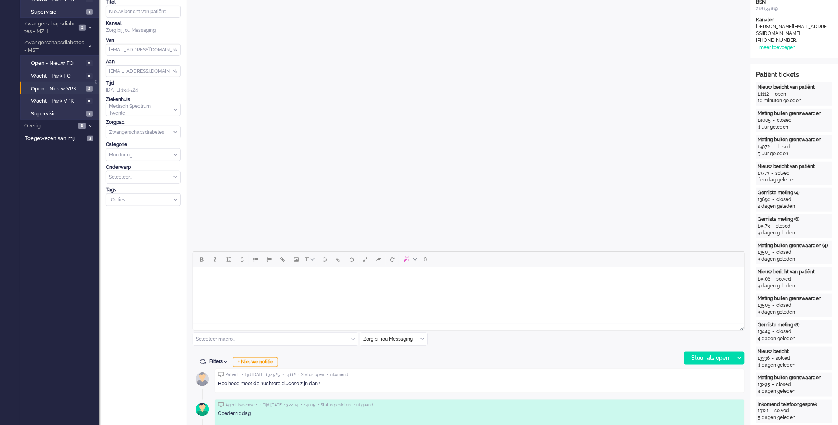
click at [434, 287] on html at bounding box center [468, 277] width 551 height 20
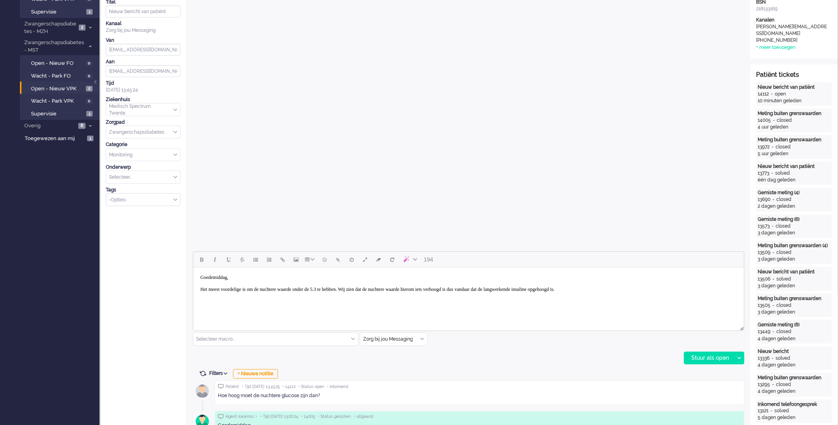
click at [376, 287] on body "Goedemiddag, Het meest voordelige is om de nuchtere waarde onder de 5.3 te hebb…" at bounding box center [468, 283] width 545 height 26
click at [486, 295] on body "Goedemiddag, Het meest voordelige is om de nuchtere waarde onder de 5.3 te hebb…" at bounding box center [468, 286] width 545 height 32
click at [691, 359] on div "Stuur als open" at bounding box center [710, 358] width 50 height 12
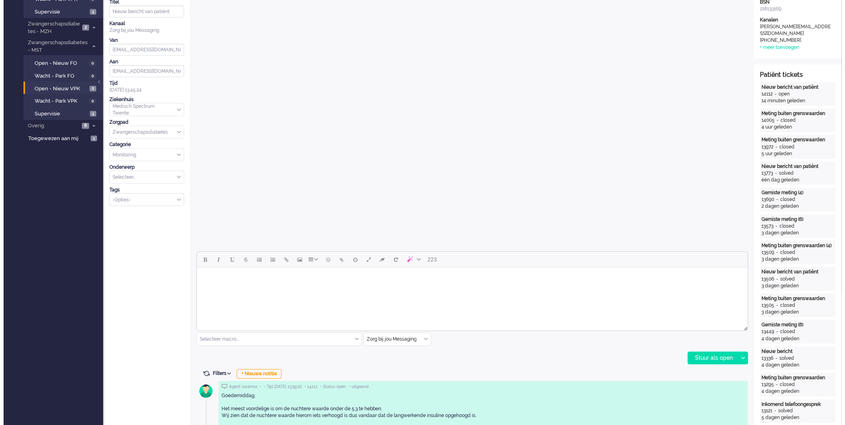
scroll to position [0, 0]
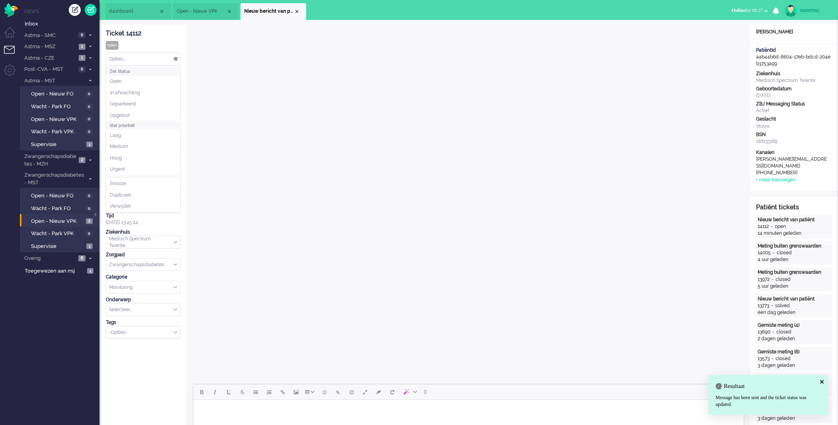
click at [152, 60] on div "Opties..." at bounding box center [143, 59] width 74 height 12
click at [132, 115] on li "Opgelost" at bounding box center [143, 116] width 74 height 12
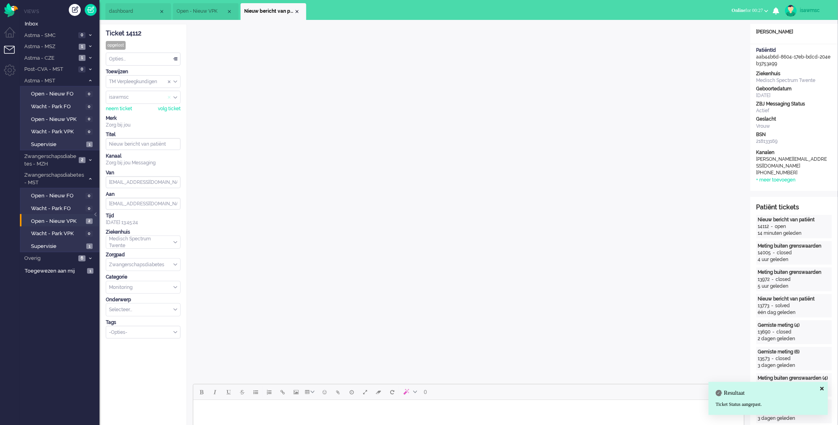
click at [168, 97] on span "Assign User" at bounding box center [169, 98] width 3 height 6
click at [296, 10] on div "Close tab" at bounding box center [297, 11] width 6 height 6
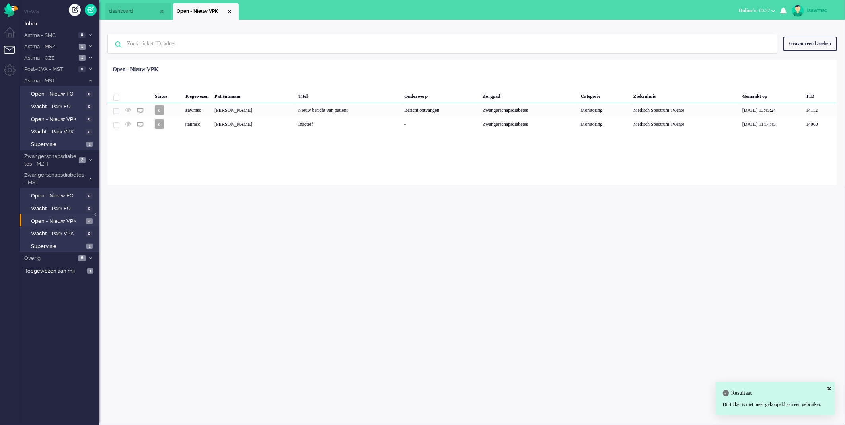
click at [324, 168] on div "Loading... Status Toegewezen Patiëntnaam Titel Onderwerp Zorgpad Categorie Ziek…" at bounding box center [472, 122] width 730 height 125
click at [85, 218] on link "Open - Nieuw VPK 2" at bounding box center [61, 220] width 76 height 9
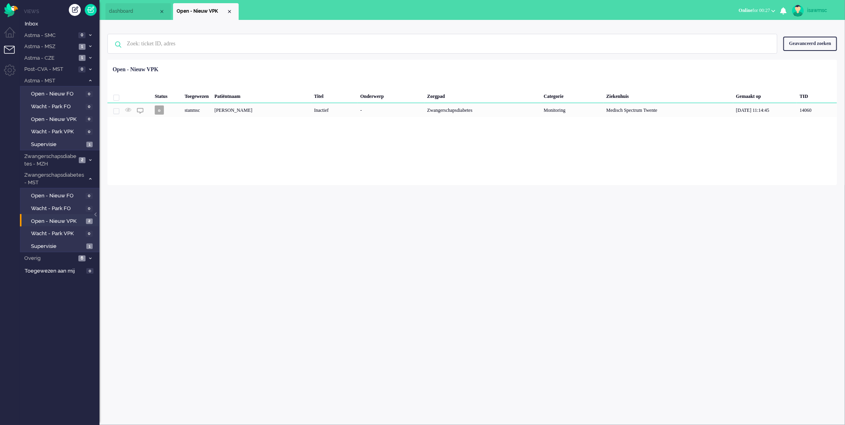
click at [219, 220] on div "isawmsc Thuis Ticket Csat Ticket Bijdragen Per dag Ticket Bijdragen Per Kanaal …" at bounding box center [472, 222] width 746 height 405
